Goal: Navigation & Orientation: Find specific page/section

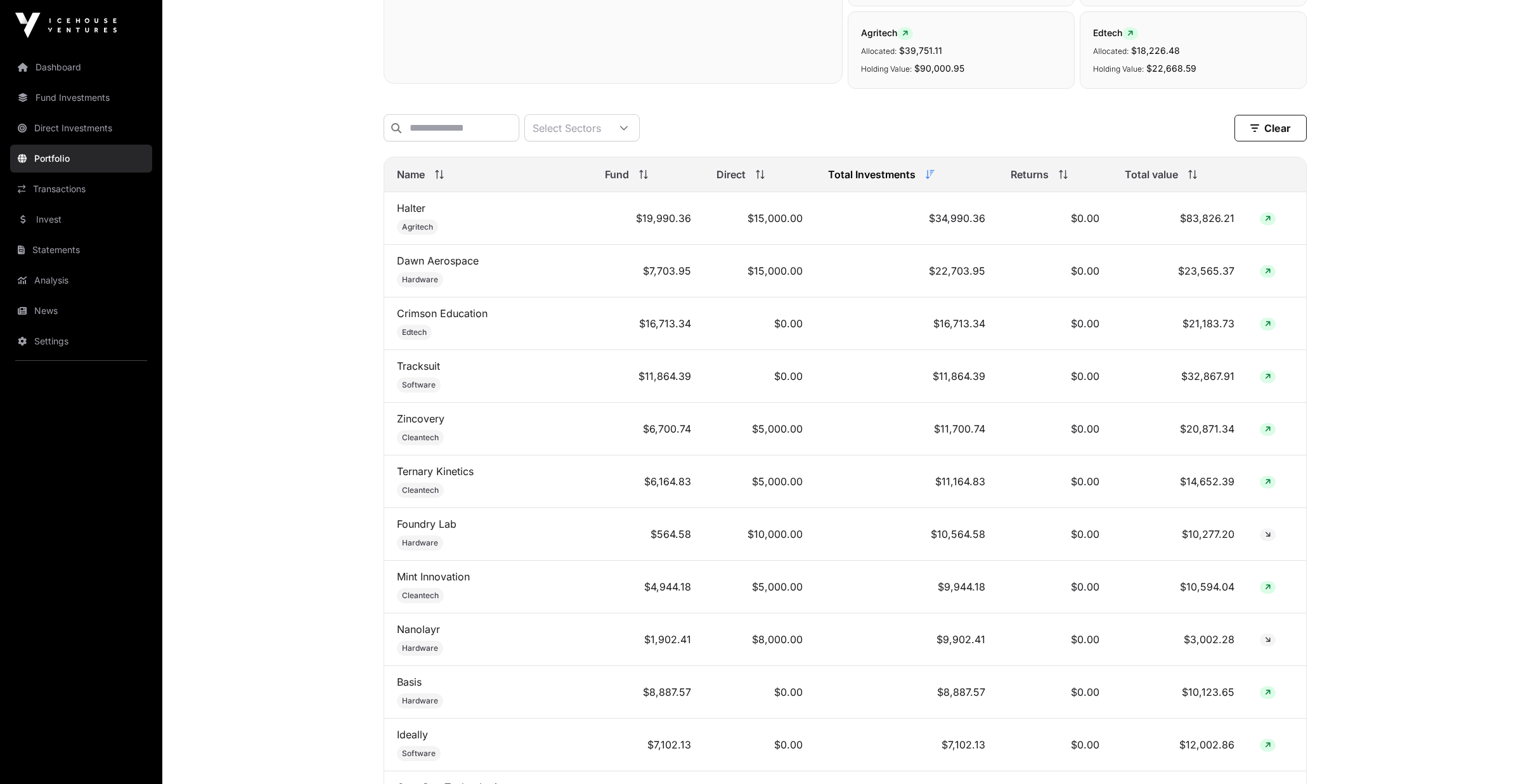
scroll to position [570, 0]
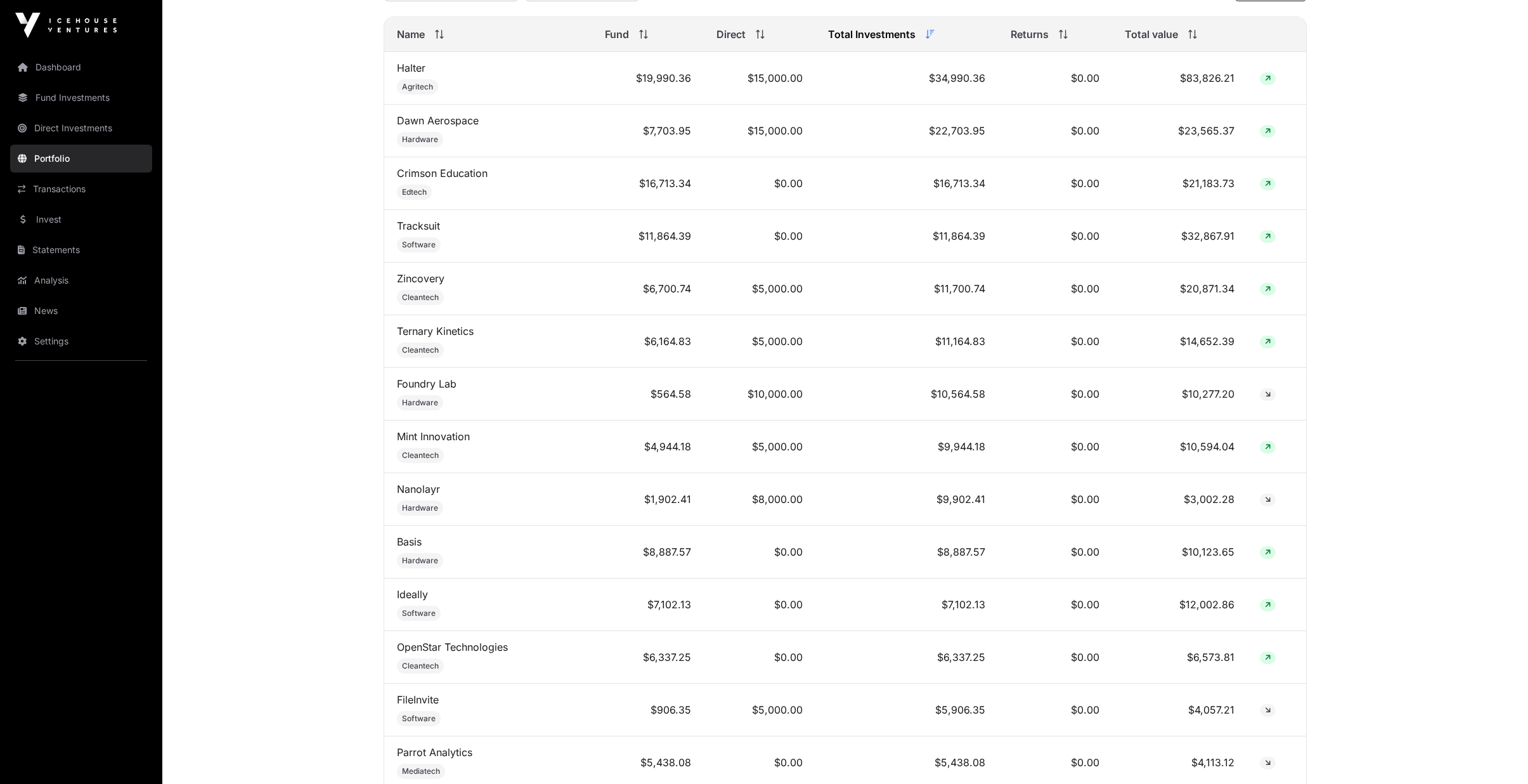
click at [70, 309] on link "News" at bounding box center [81, 311] width 142 height 28
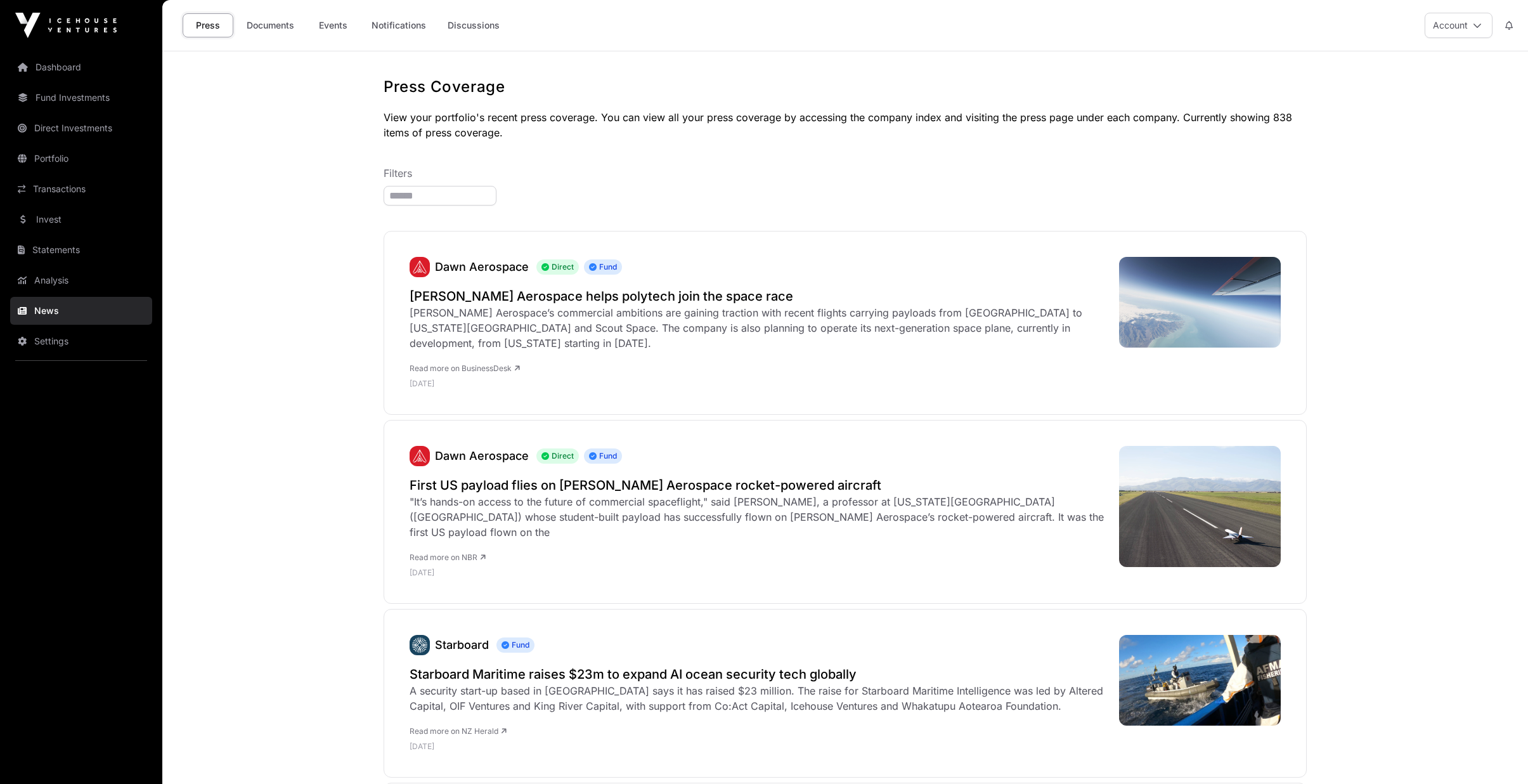
click at [348, 24] on link "Events" at bounding box center [333, 25] width 51 height 24
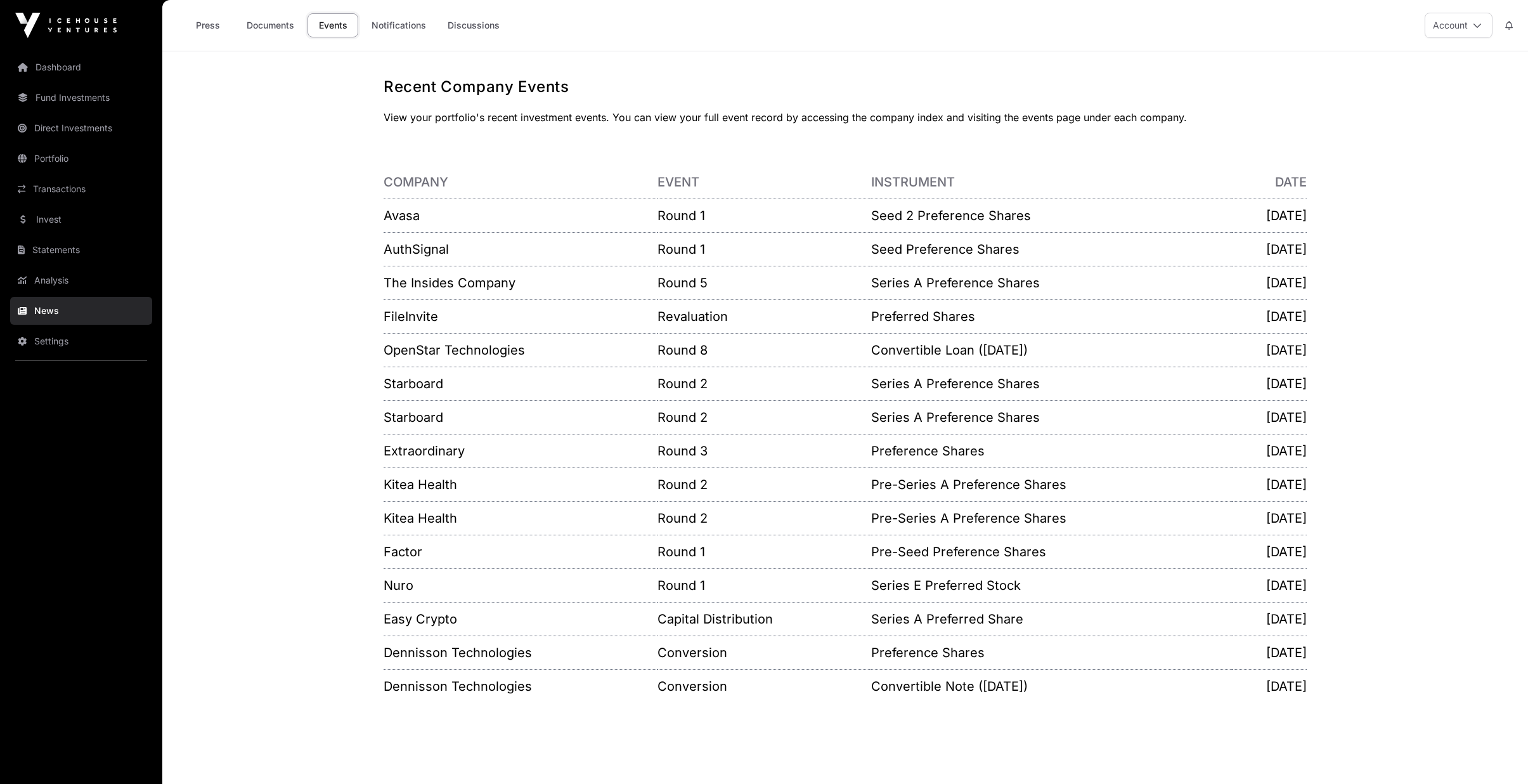
click at [406, 216] on link "Avasa" at bounding box center [402, 216] width 36 height 15
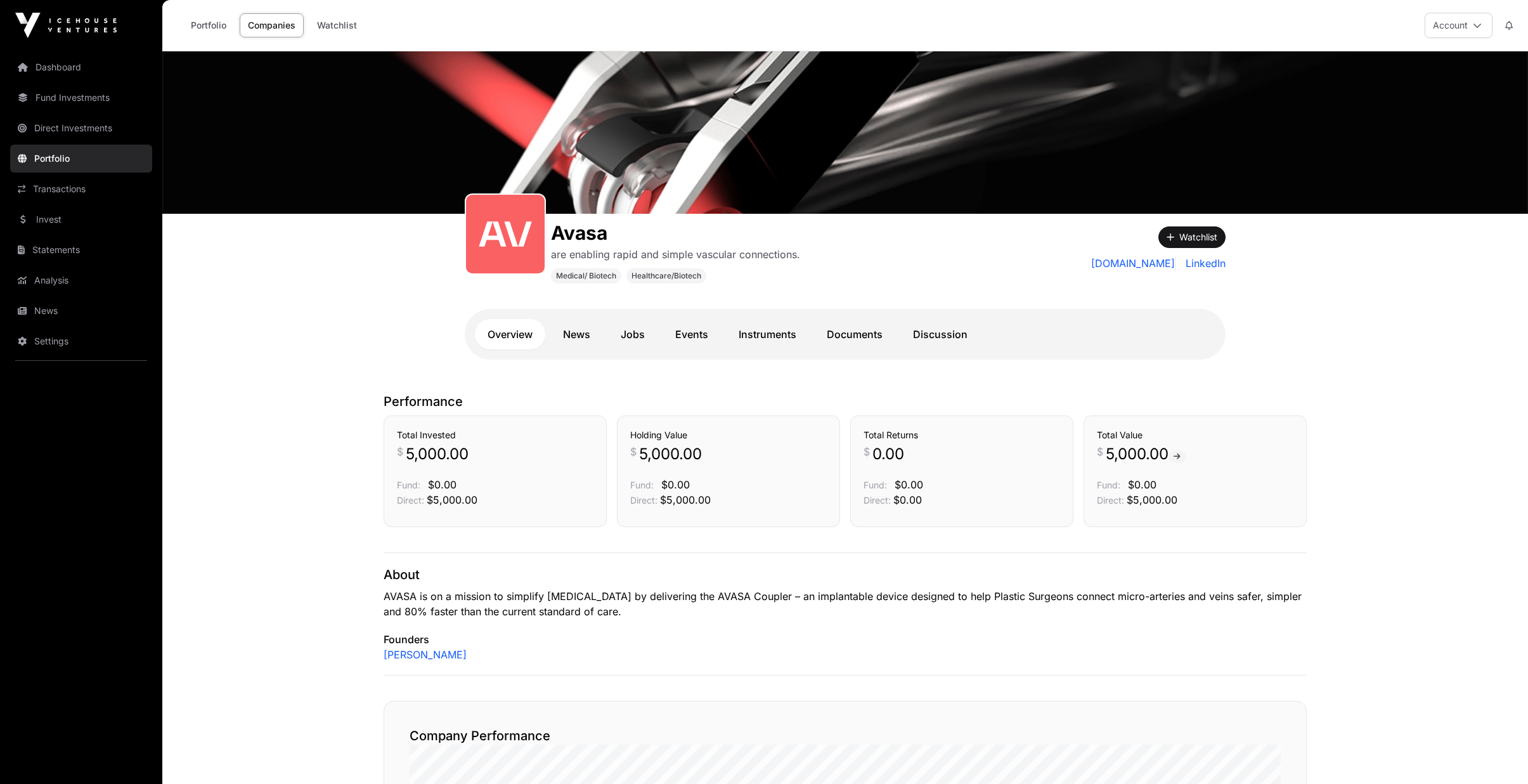
click at [48, 70] on link "Dashboard" at bounding box center [81, 68] width 142 height 28
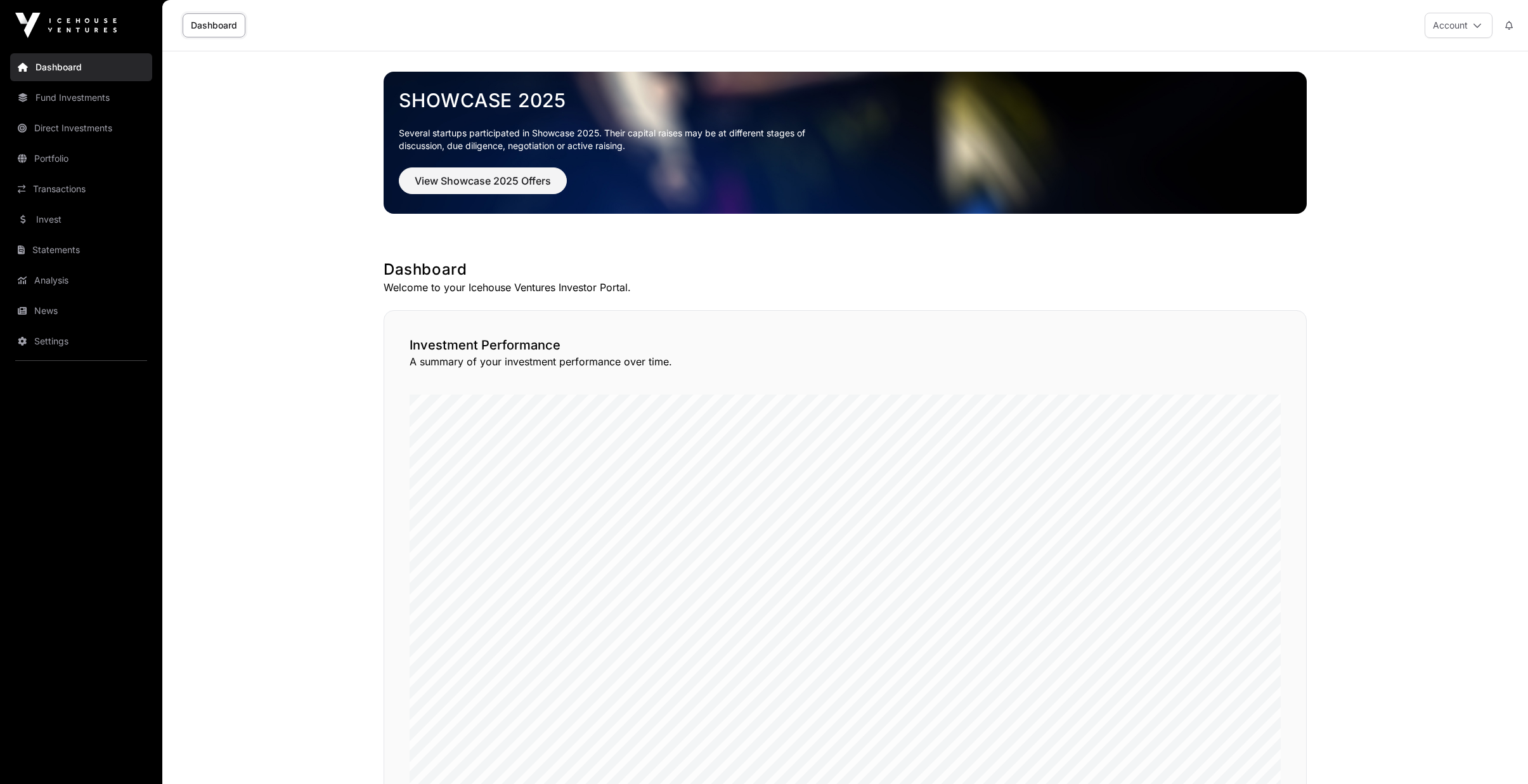
click at [69, 185] on link "Transactions" at bounding box center [81, 189] width 142 height 28
